Goal: Task Accomplishment & Management: Manage account settings

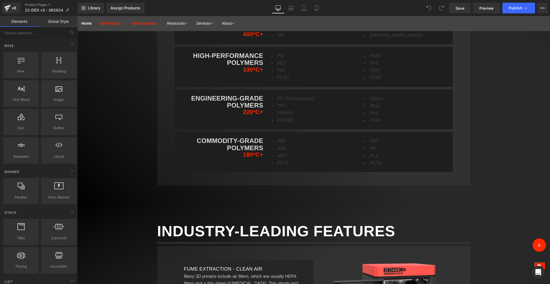
scroll to position [2266, 0]
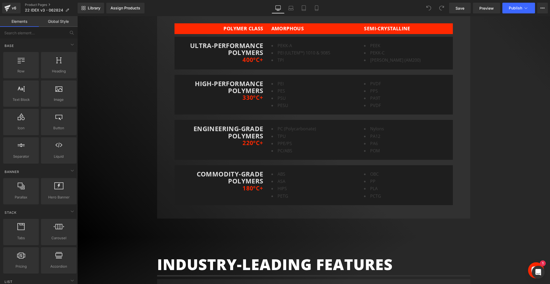
click at [377, 52] on li "PEKK-C" at bounding box center [406, 52] width 85 height 7
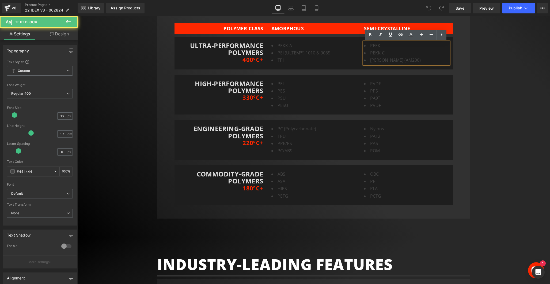
click at [404, 58] on li "[PERSON_NAME] (AM200)" at bounding box center [406, 60] width 85 height 7
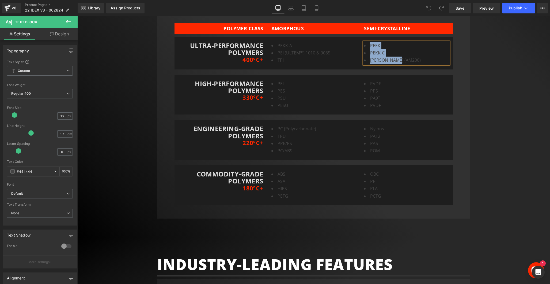
copy ul "PEEK PEKK-C [PERSON_NAME] (AM200)"
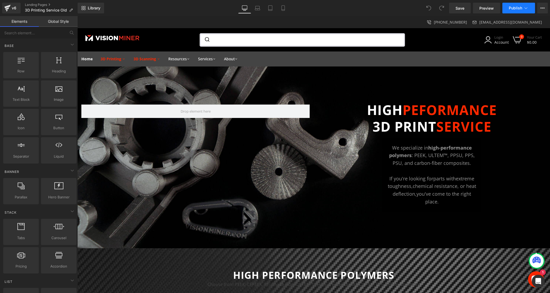
click at [522, 9] on button "Publish" at bounding box center [519, 8] width 33 height 11
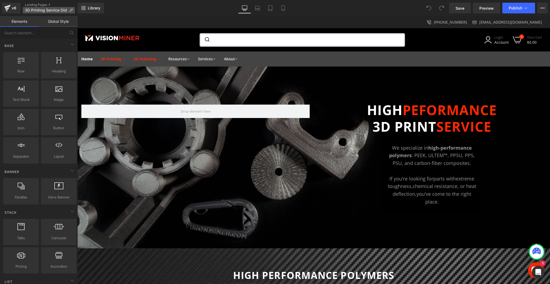
click at [56, 9] on span "3D Printing Service Old" at bounding box center [46, 10] width 42 height 4
click at [545, 8] on icon at bounding box center [544, 7] width 1 height 1
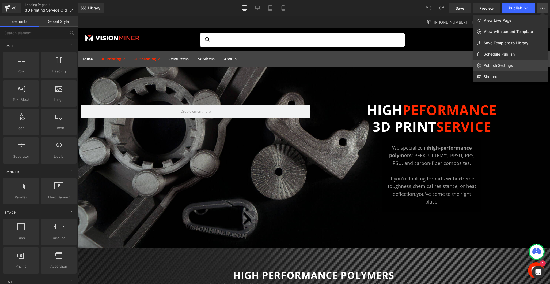
click at [499, 64] on span "Publish Settings" at bounding box center [498, 65] width 29 height 5
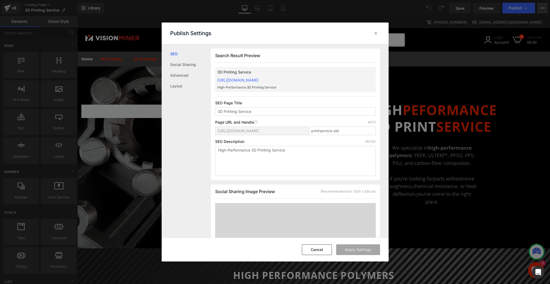
scroll to position [0, 0]
drag, startPoint x: 331, startPoint y: 131, endPoint x: 304, endPoint y: 129, distance: 26.8
click at [304, 129] on div "https://vision-miner.myshopify.com/pages/ printservice-old" at bounding box center [295, 132] width 161 height 13
